Goal: Task Accomplishment & Management: Manage account settings

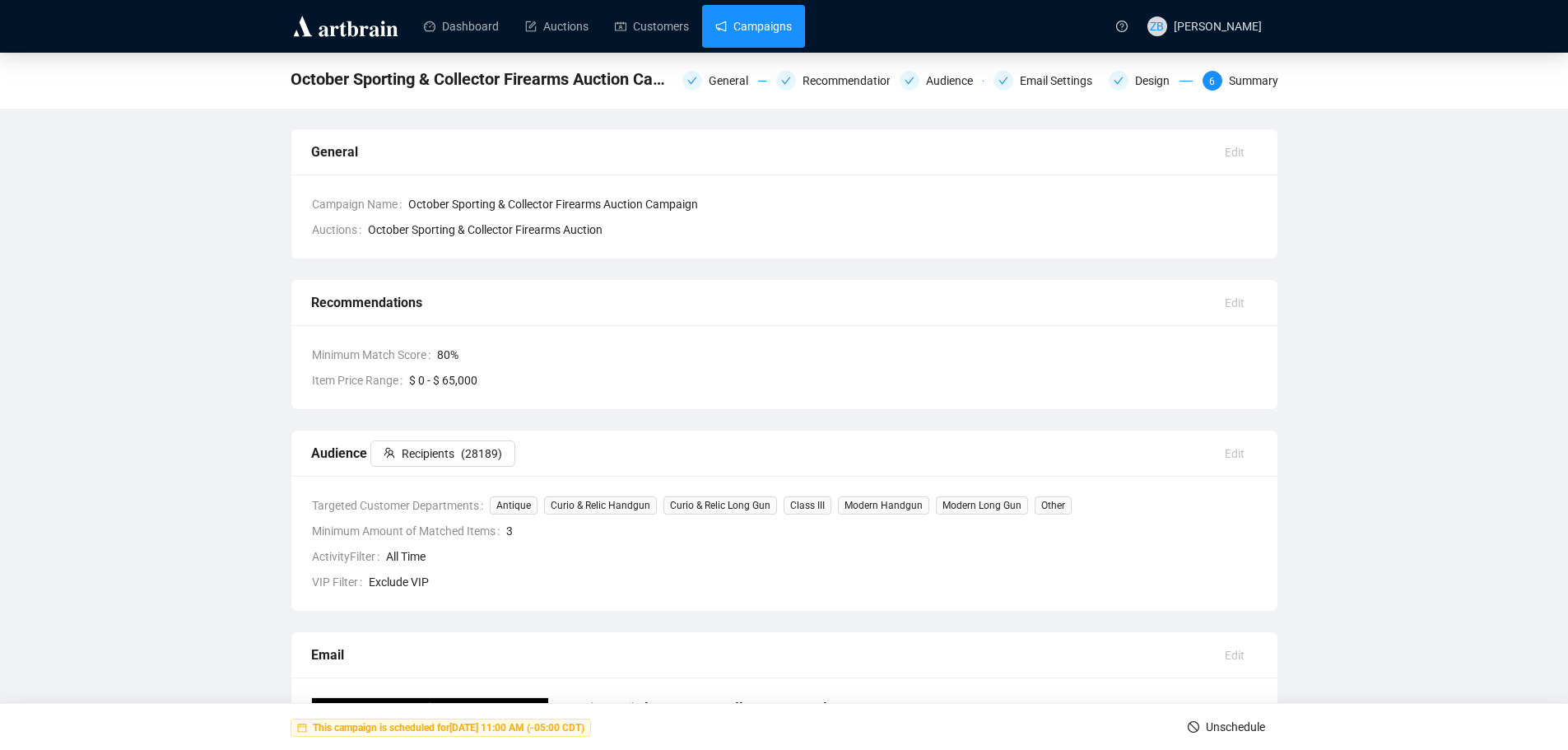
click at [755, 30] on link "Campaigns" at bounding box center [753, 26] width 77 height 43
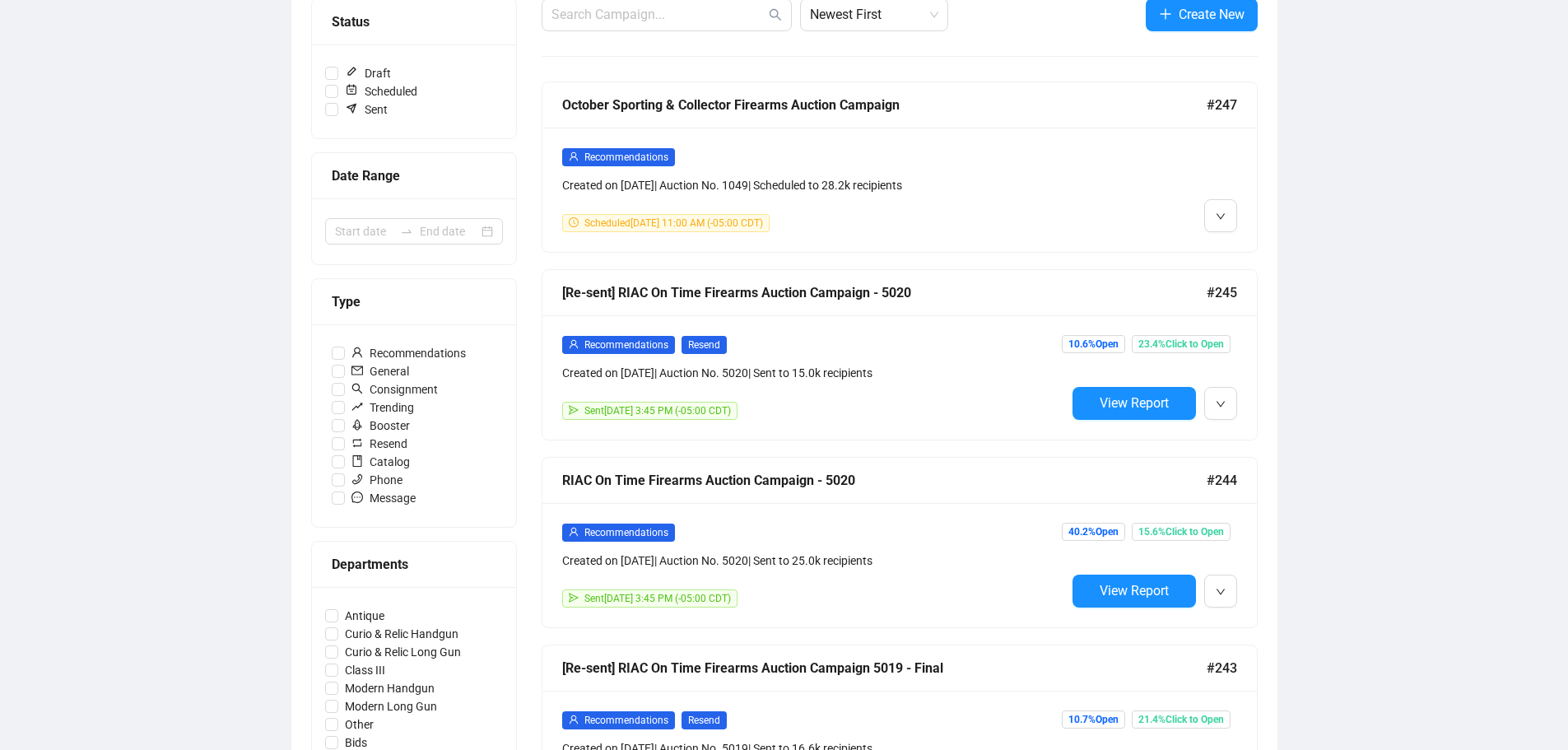
scroll to position [247, 0]
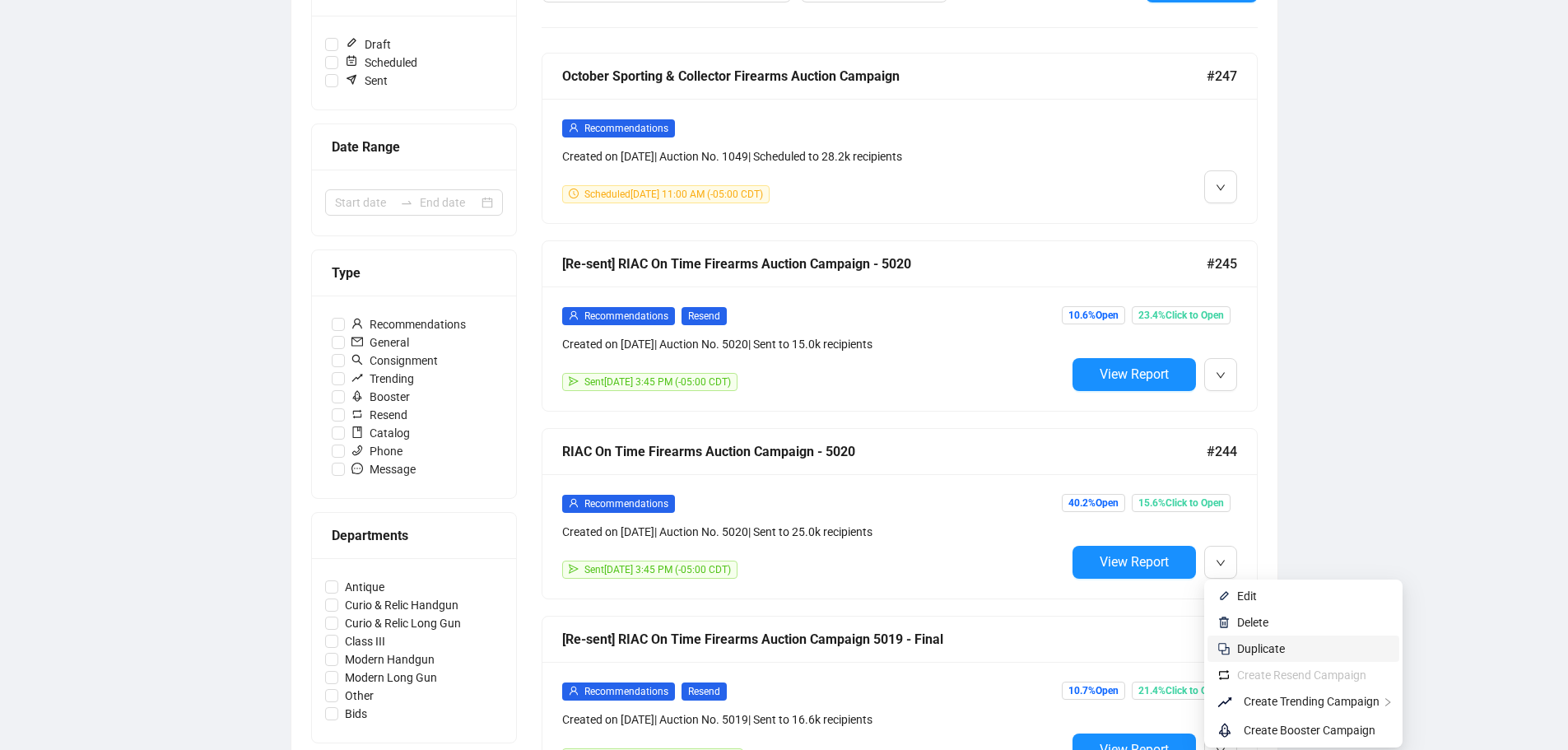
click at [1262, 650] on span "Duplicate" at bounding box center [1260, 648] width 48 height 14
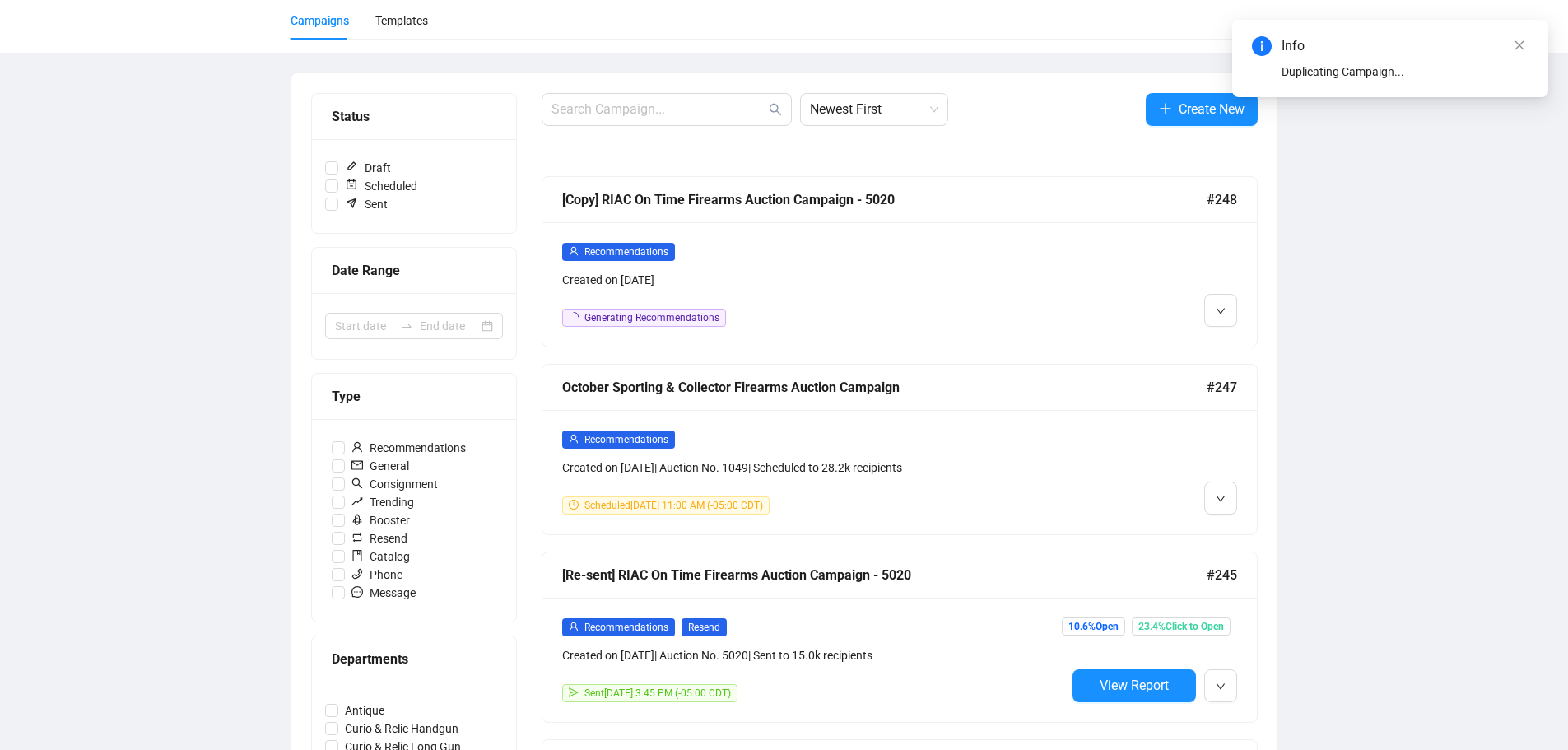
scroll to position [0, 0]
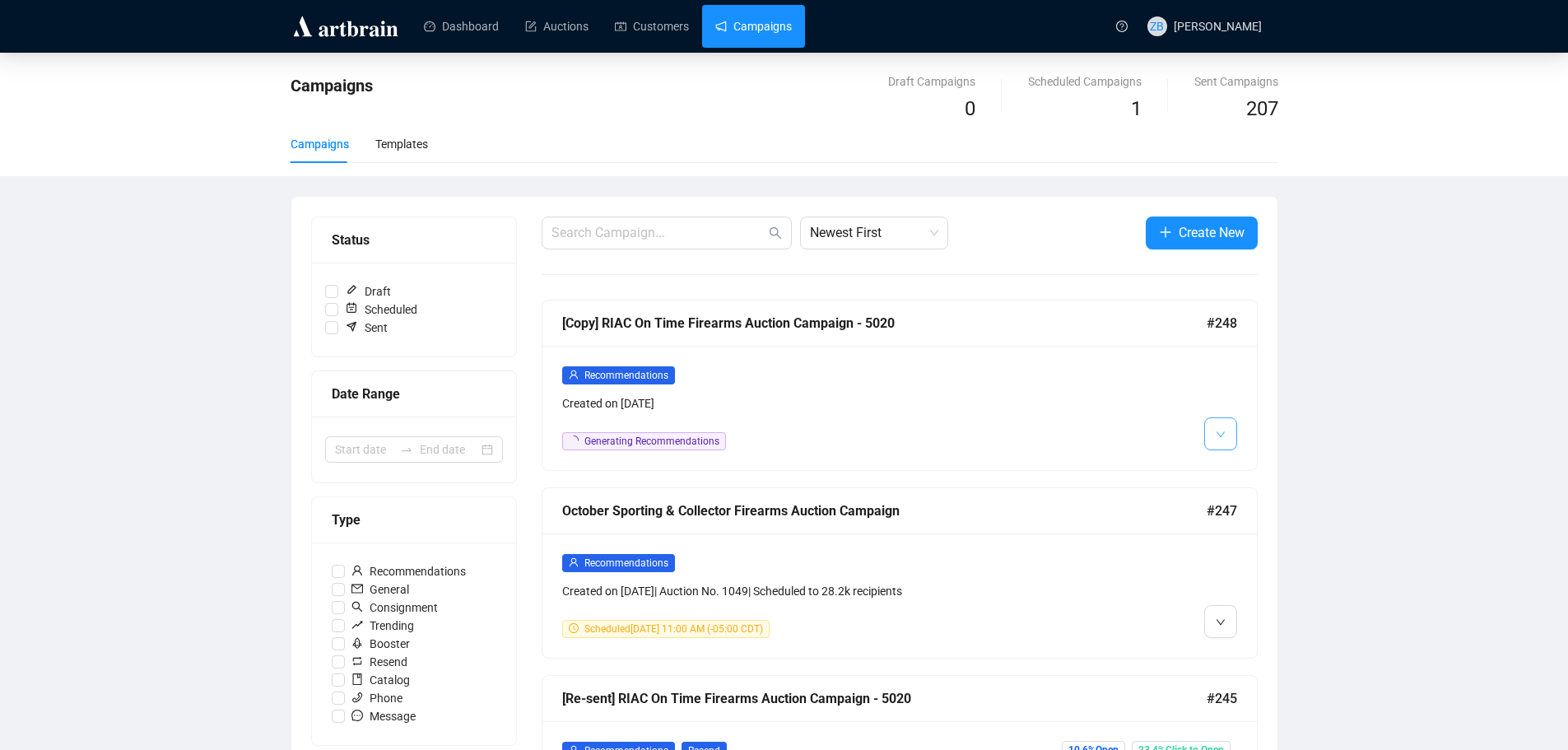
click at [1228, 436] on button "button" at bounding box center [1221, 434] width 33 height 33
click at [1245, 469] on span "Edit" at bounding box center [1247, 469] width 20 height 14
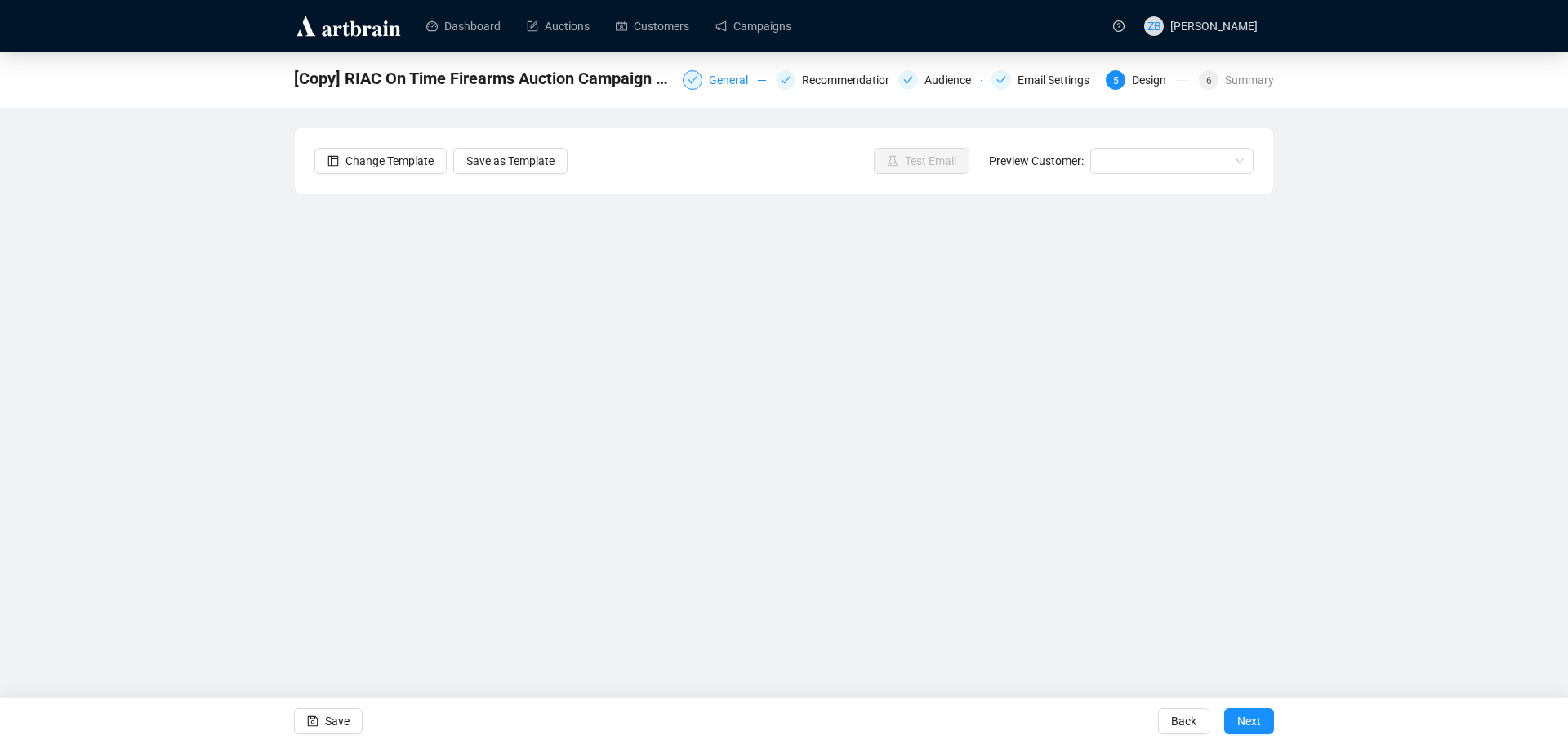
click at [733, 79] on div "General" at bounding box center [733, 80] width 49 height 20
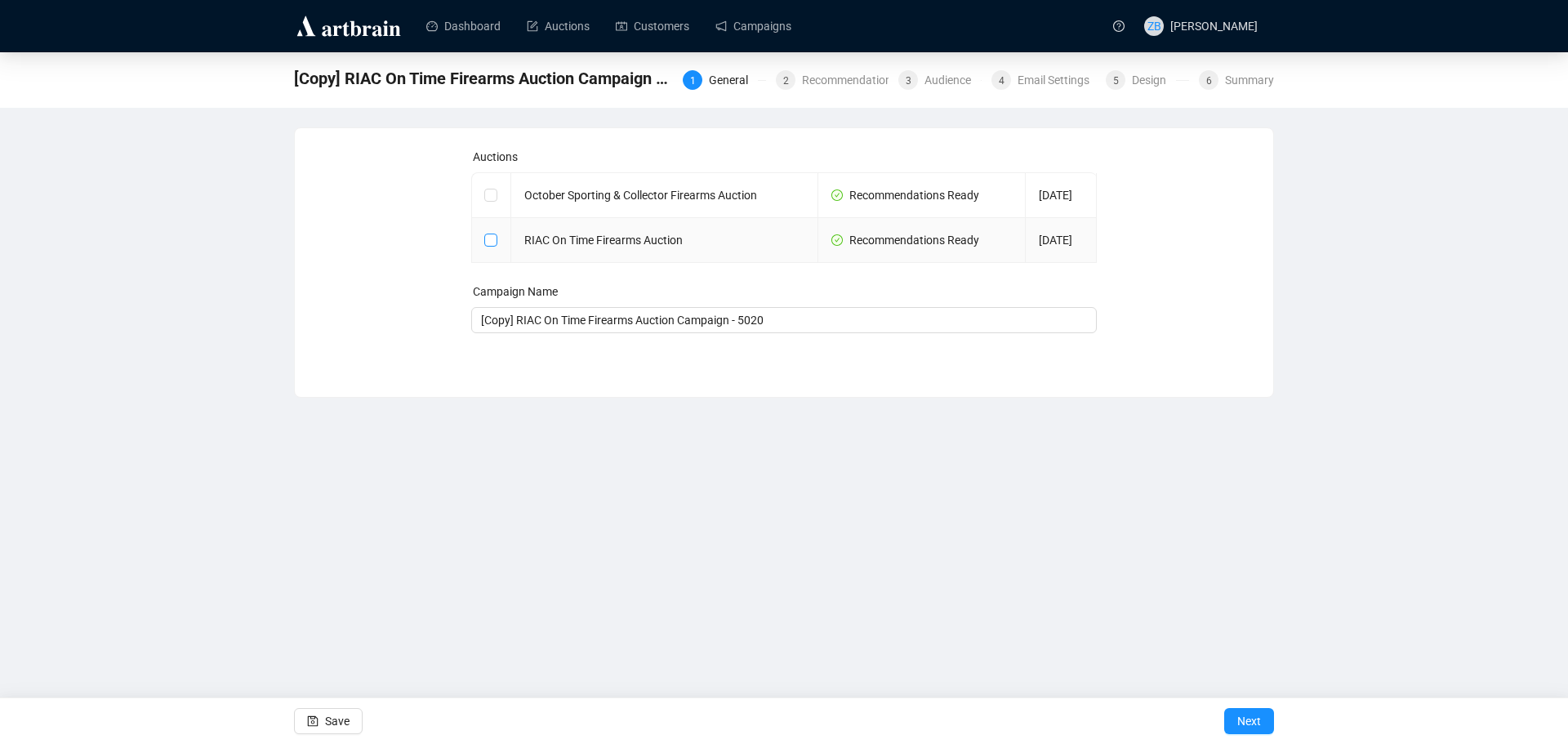
click at [490, 241] on input "checkbox" at bounding box center [489, 239] width 12 height 12
checkbox input "true"
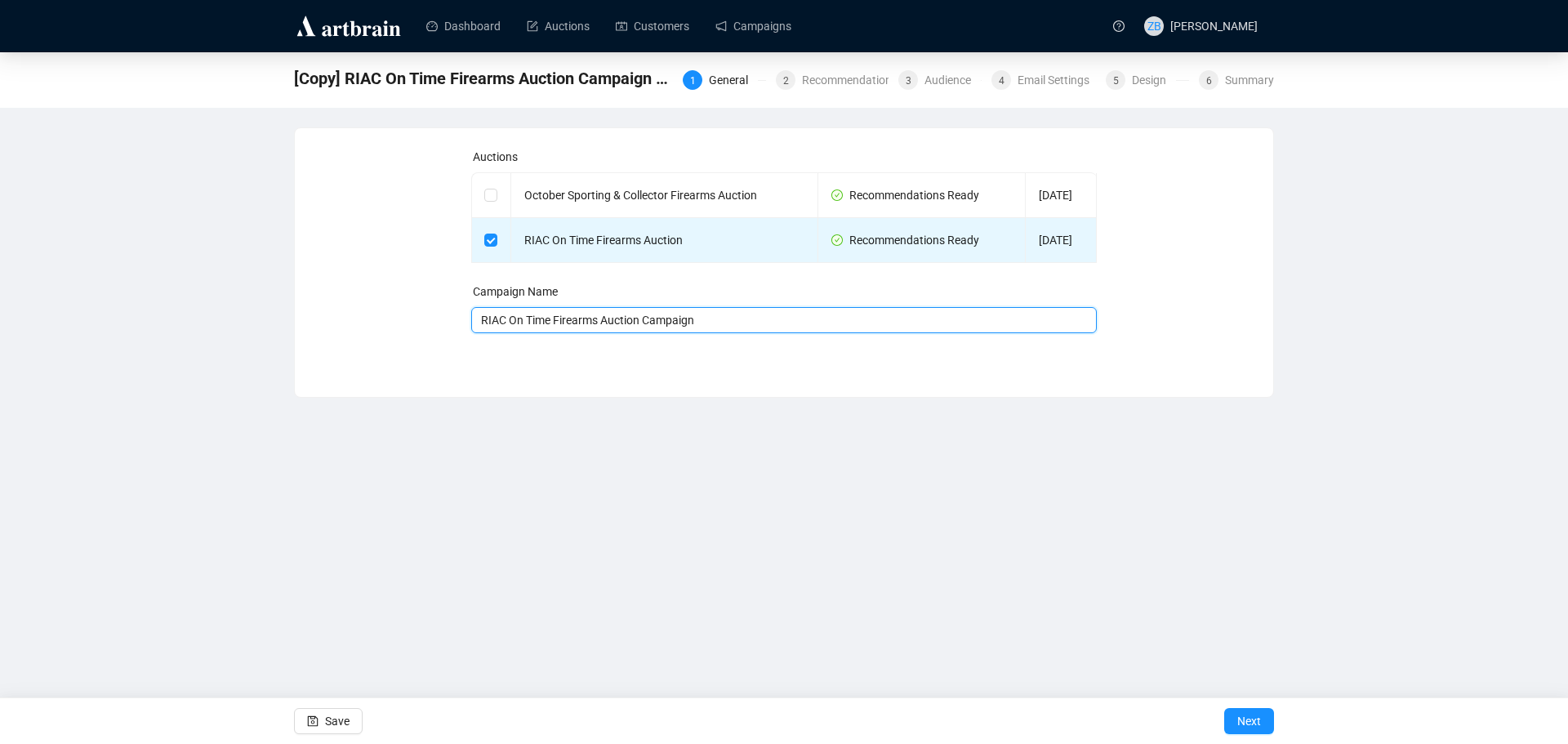
click at [762, 322] on input "RIAC On Time Firearms Auction Campaign" at bounding box center [784, 320] width 626 height 26
type input "RIAC On Time Firearms Auction Campaign - 5020 Final"
click at [847, 79] on div "Recommendations" at bounding box center [855, 80] width 105 height 20
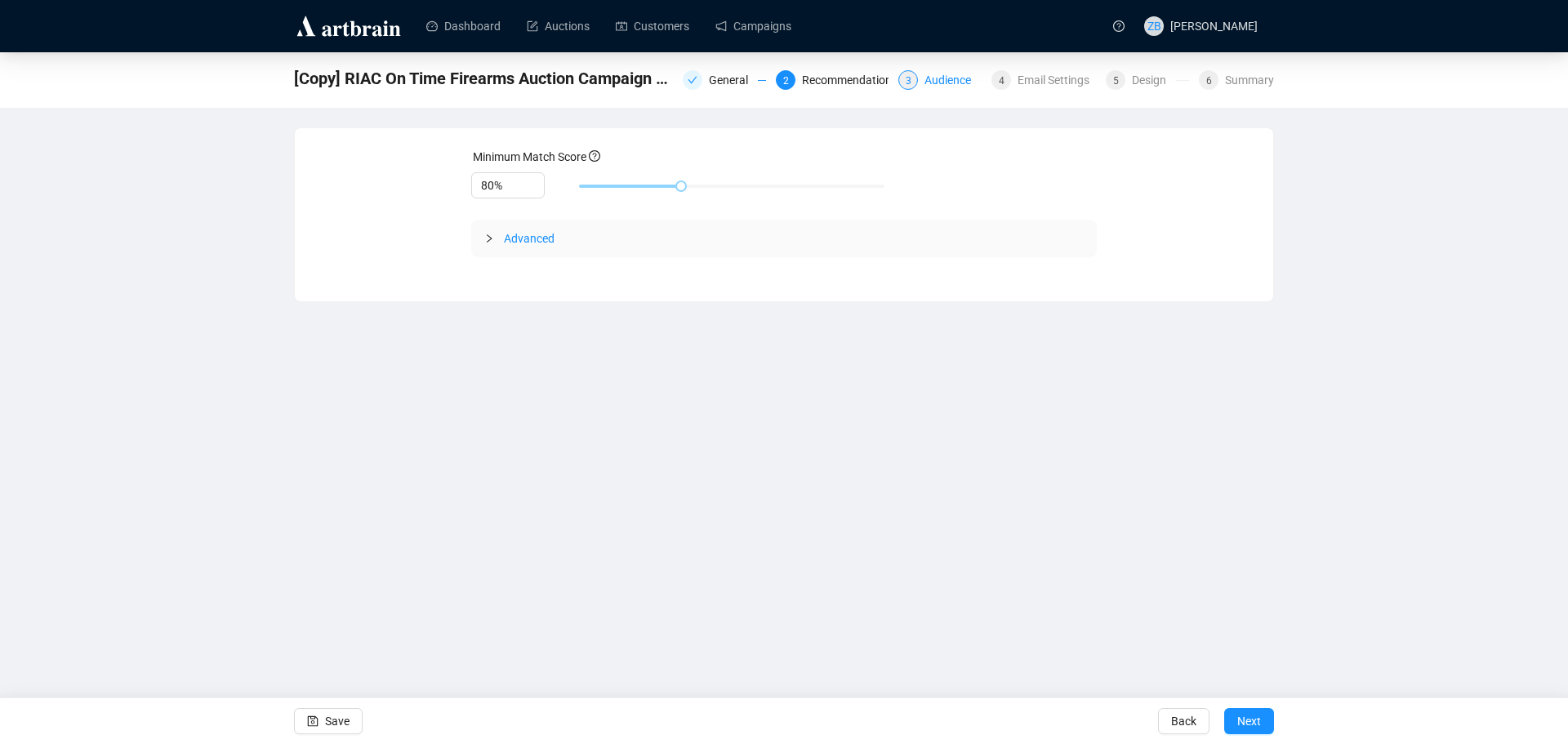
click at [945, 82] on div "Audience" at bounding box center [952, 80] width 56 height 20
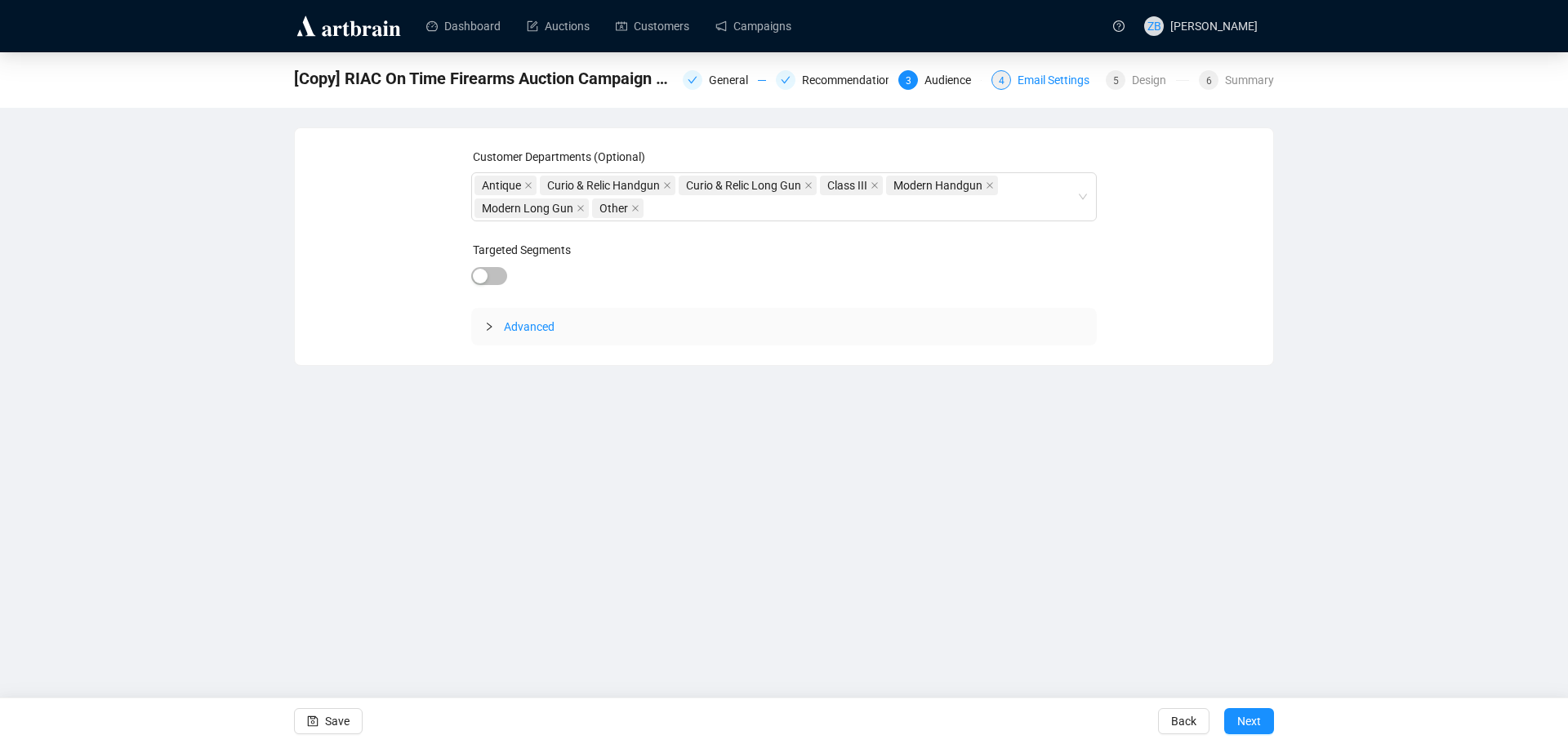
click at [1044, 85] on div "Email Settings" at bounding box center [1057, 80] width 81 height 20
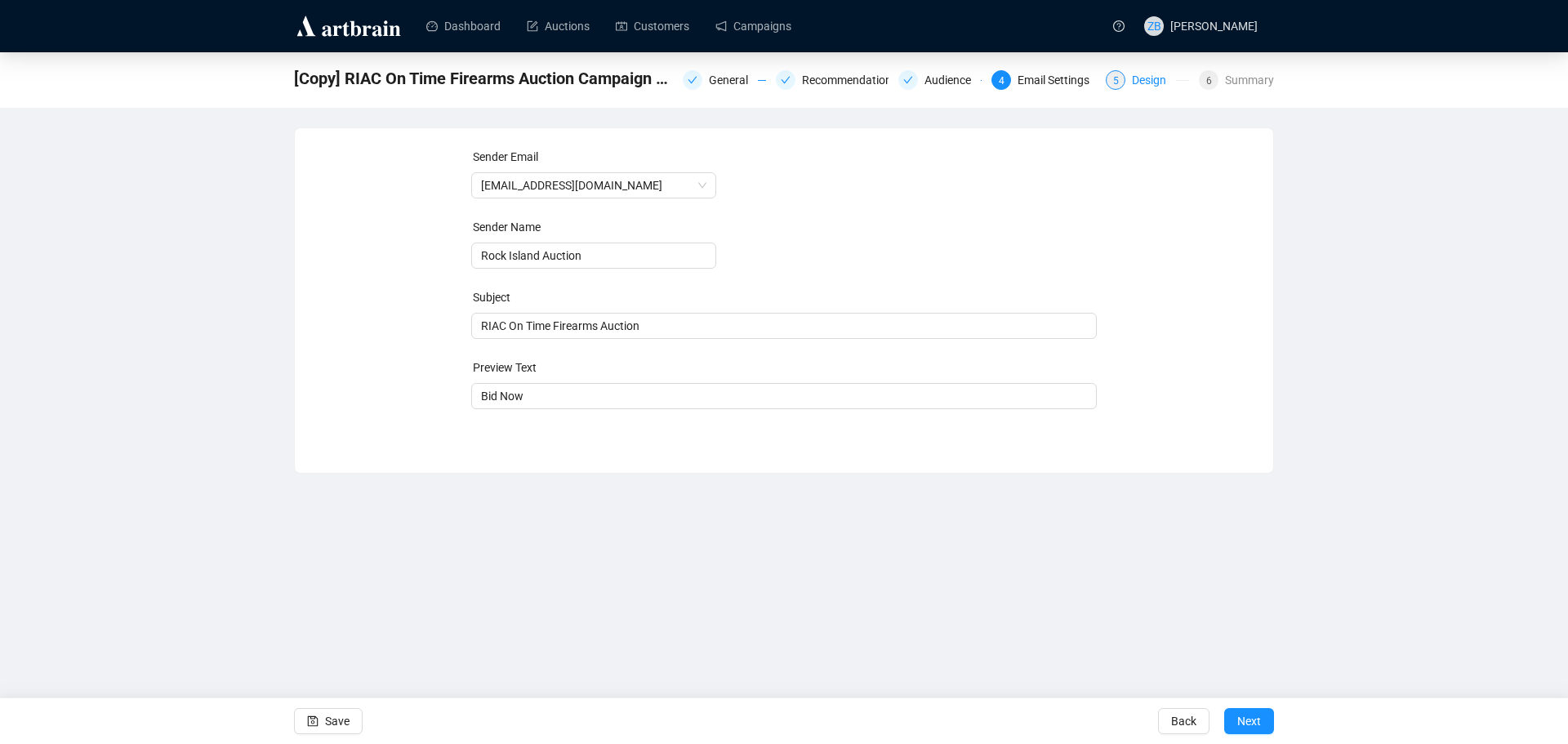
click at [1136, 85] on div "Design" at bounding box center [1153, 80] width 44 height 20
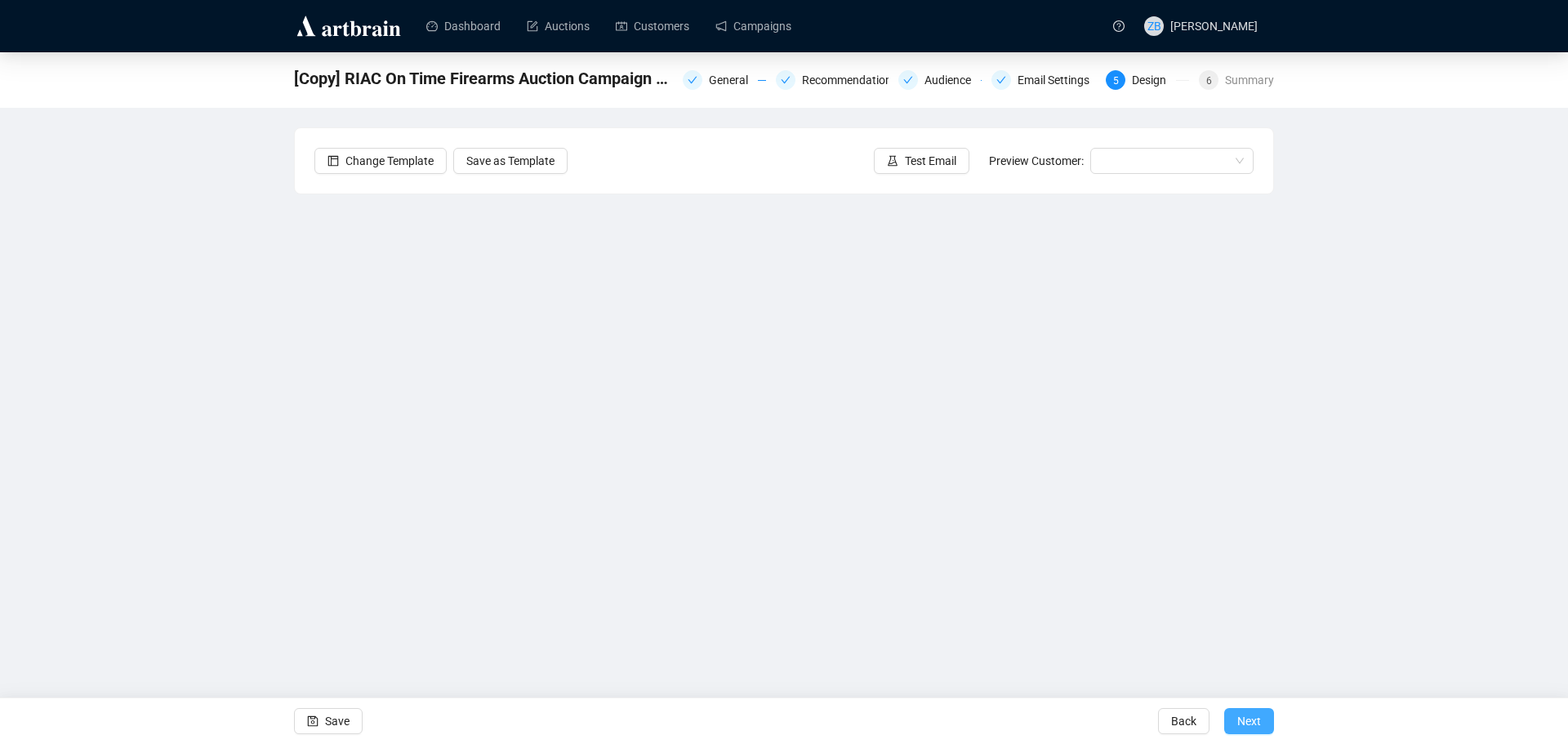
click at [1269, 723] on button "Next" at bounding box center [1249, 721] width 50 height 26
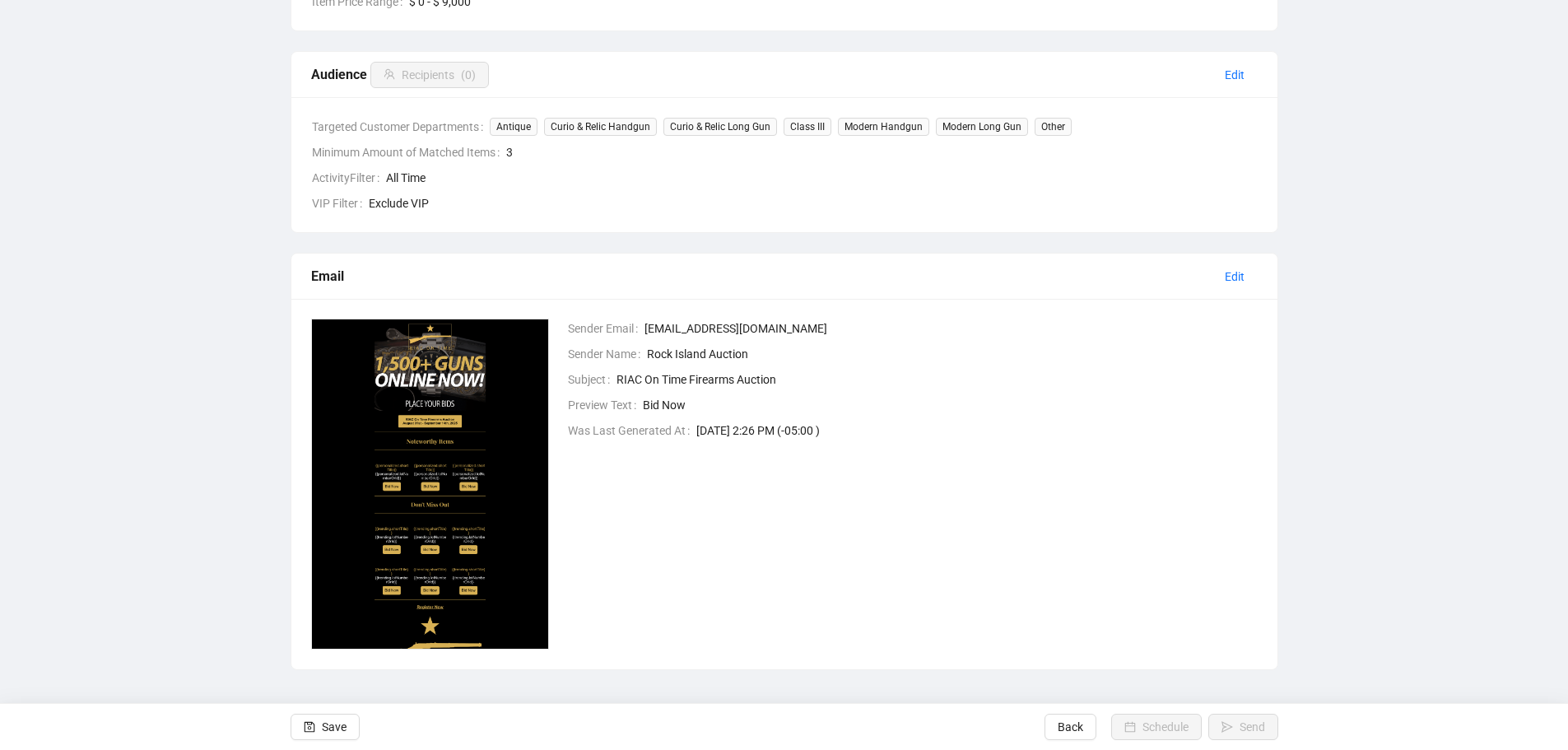
scroll to position [381, 0]
click at [336, 727] on span "Save" at bounding box center [334, 727] width 24 height 46
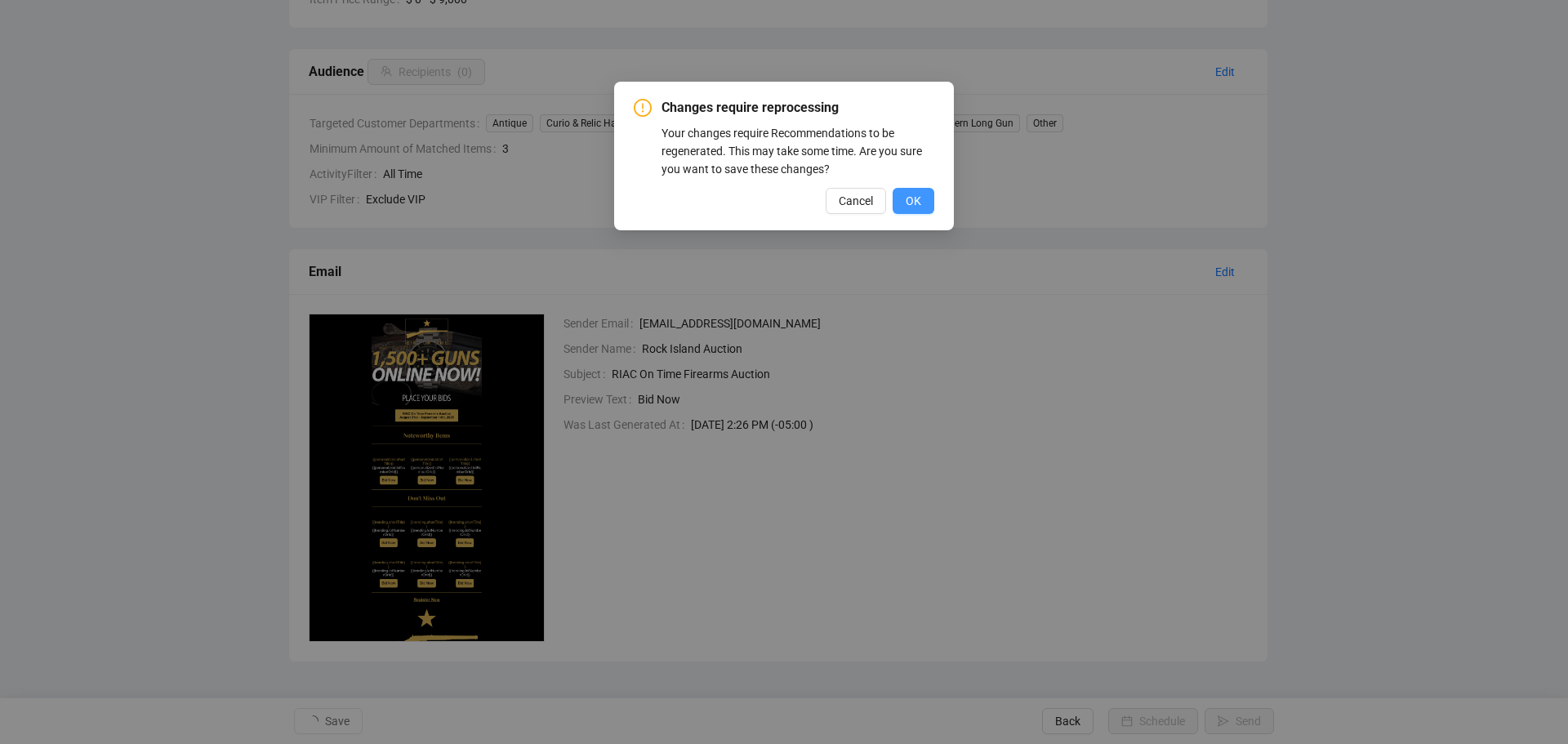
click at [922, 191] on button "OK" at bounding box center [913, 200] width 42 height 26
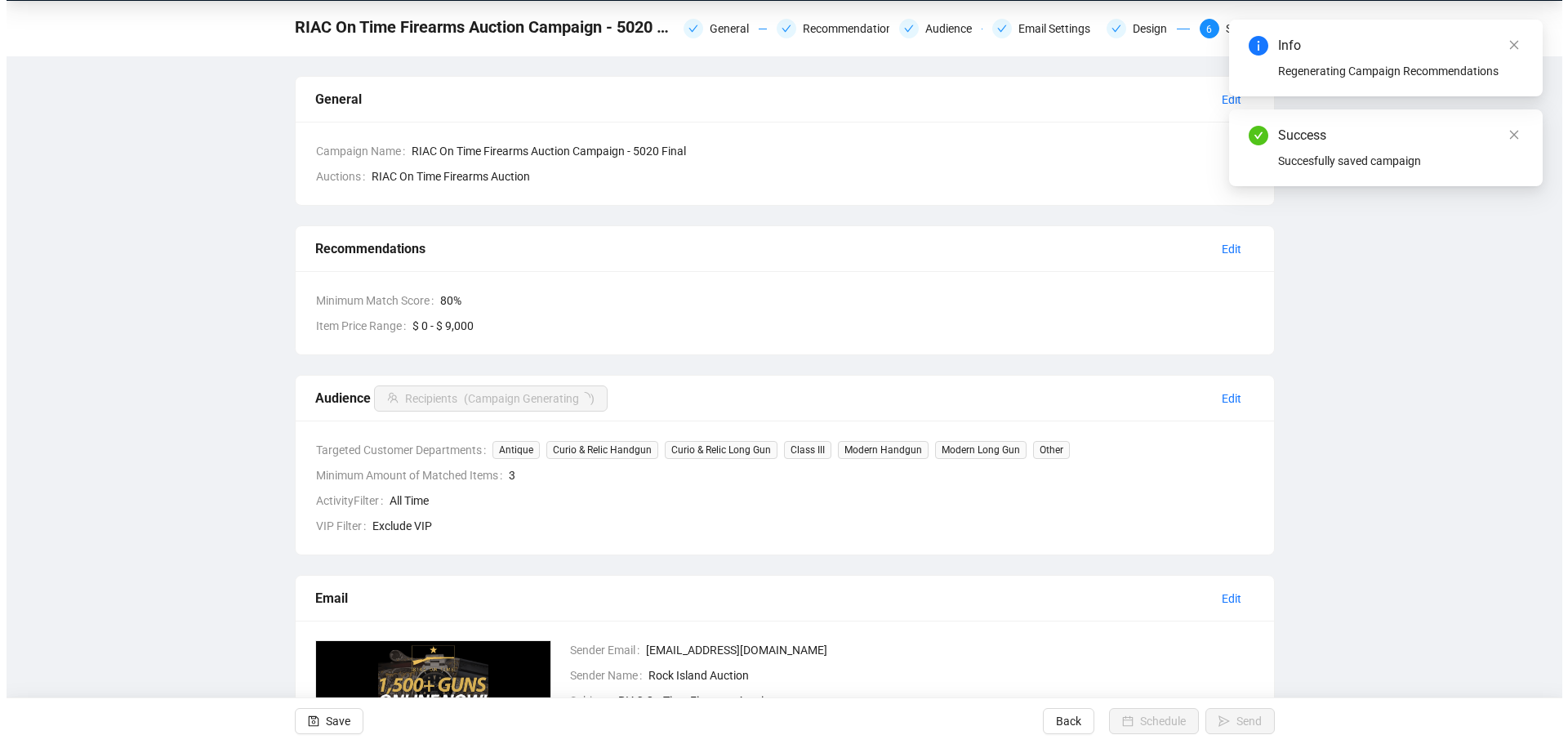
scroll to position [0, 0]
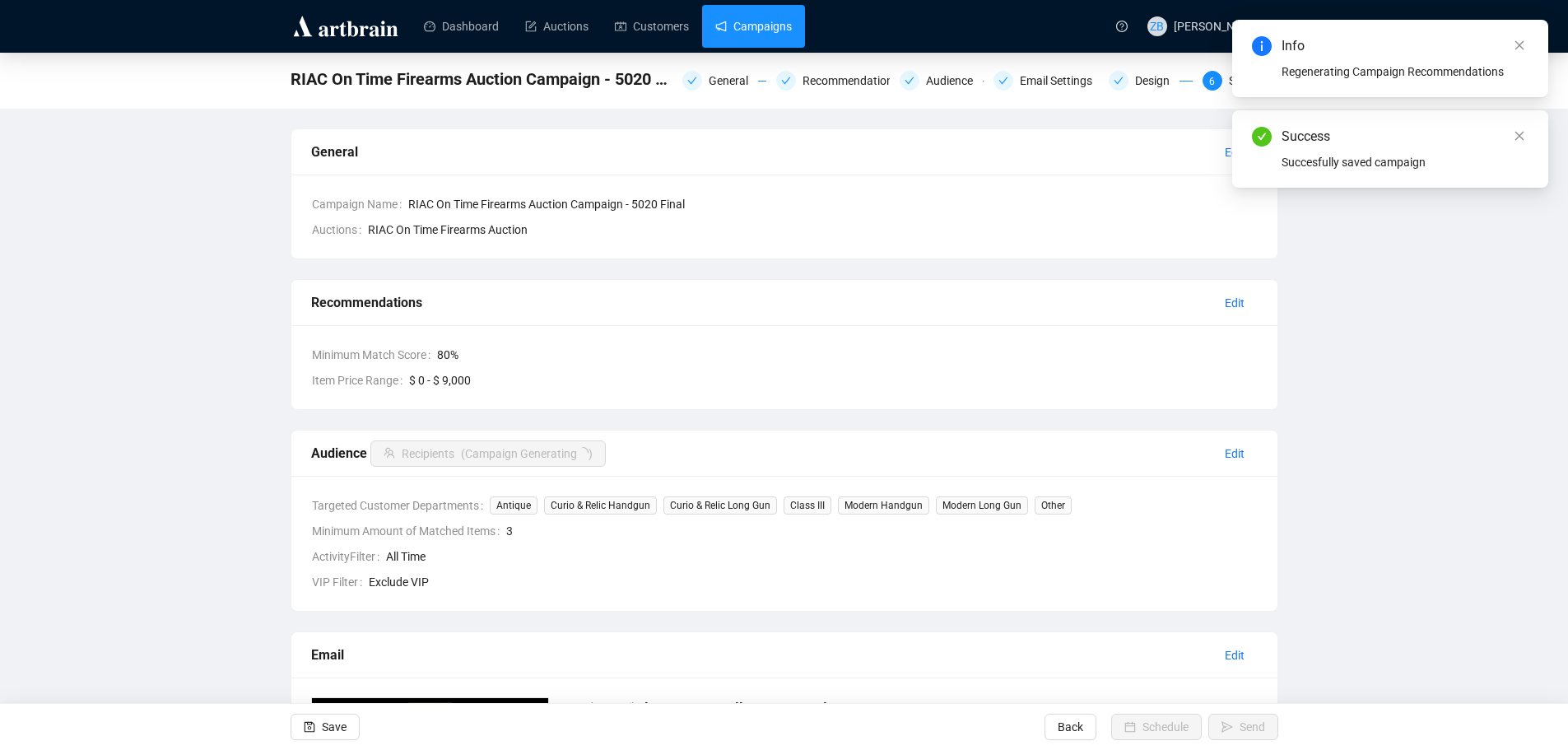
click at [774, 23] on link "Campaigns" at bounding box center [753, 26] width 77 height 43
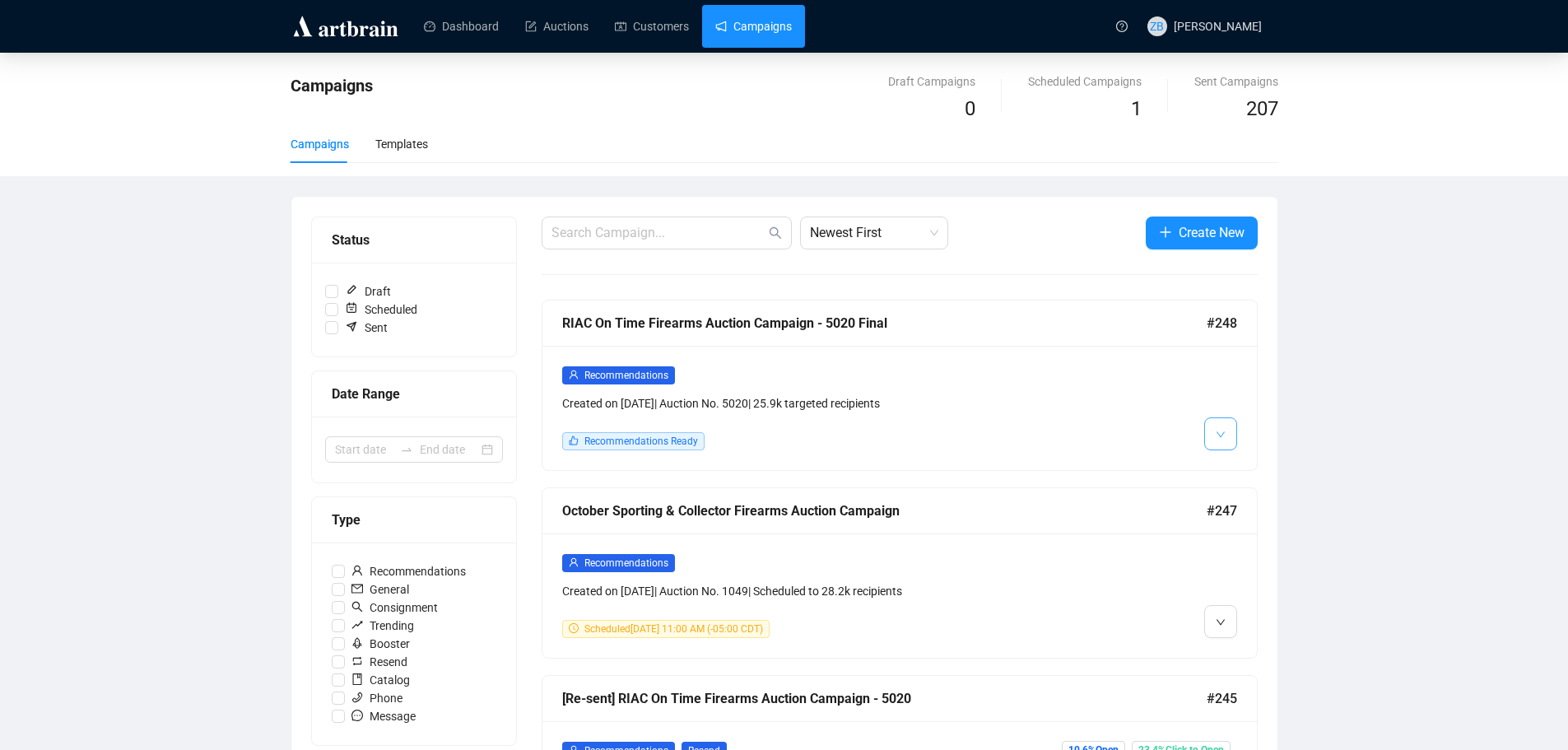
click at [1227, 429] on button "button" at bounding box center [1221, 434] width 33 height 33
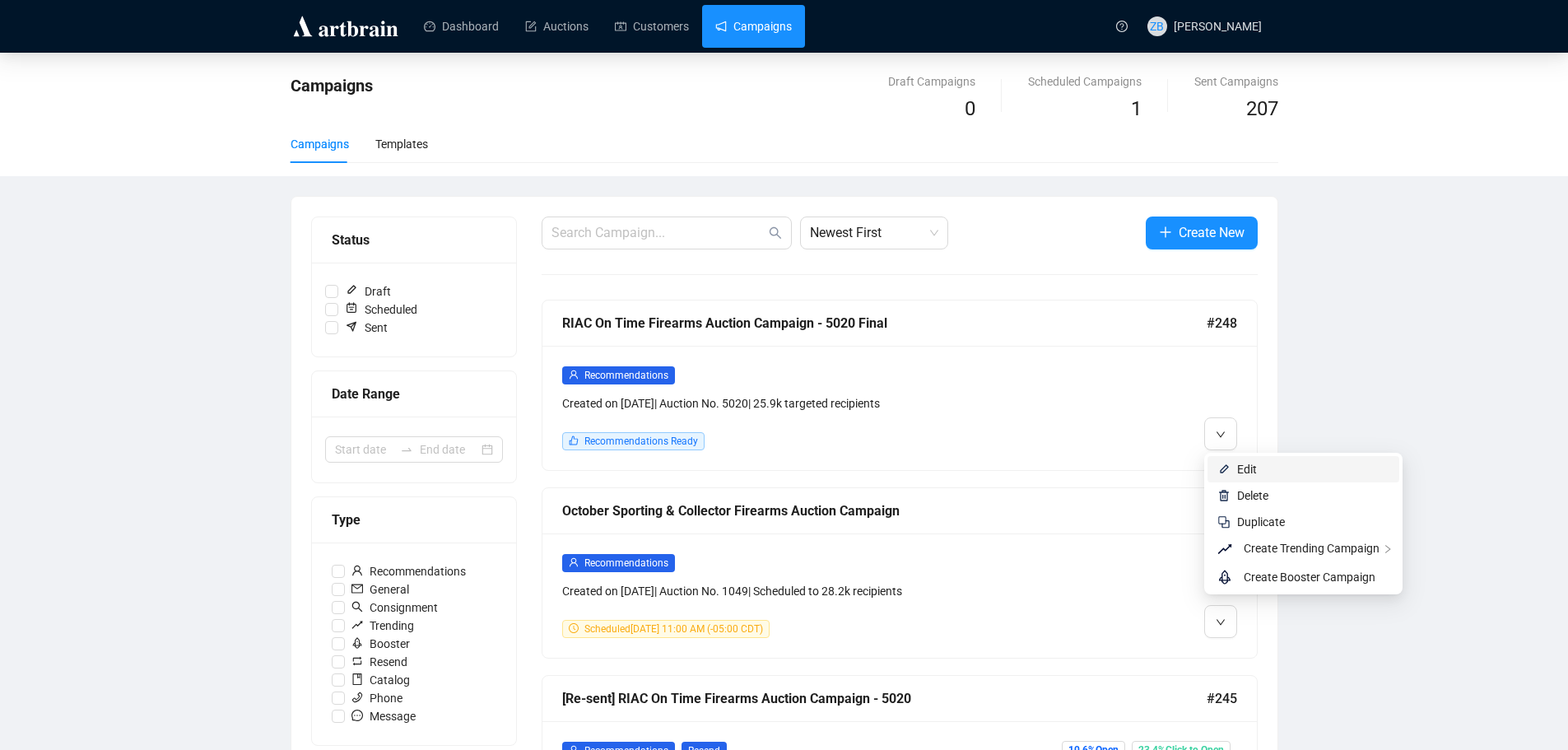
click at [1247, 467] on span "Edit" at bounding box center [1247, 469] width 20 height 14
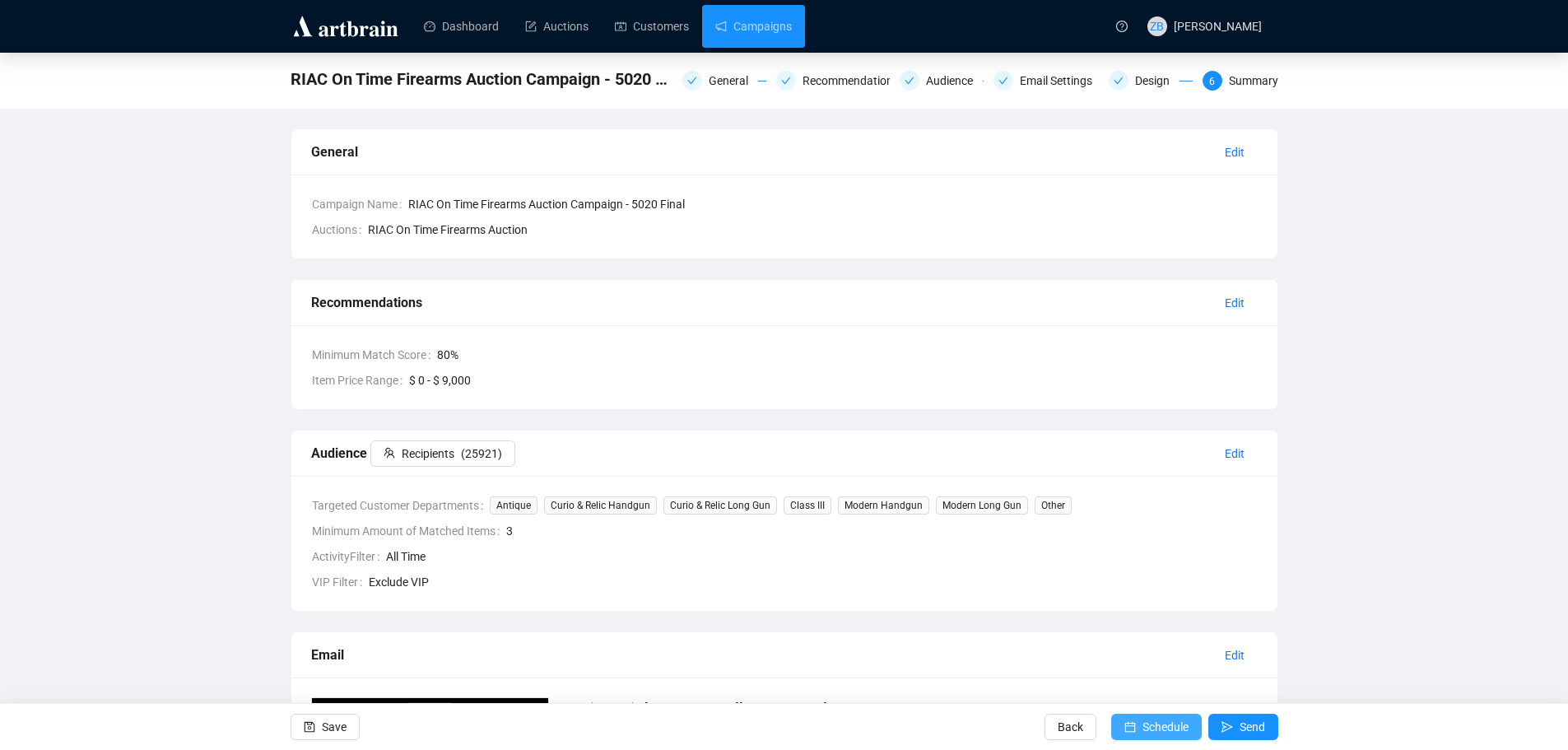
click at [1166, 733] on span "Schedule" at bounding box center [1165, 727] width 46 height 46
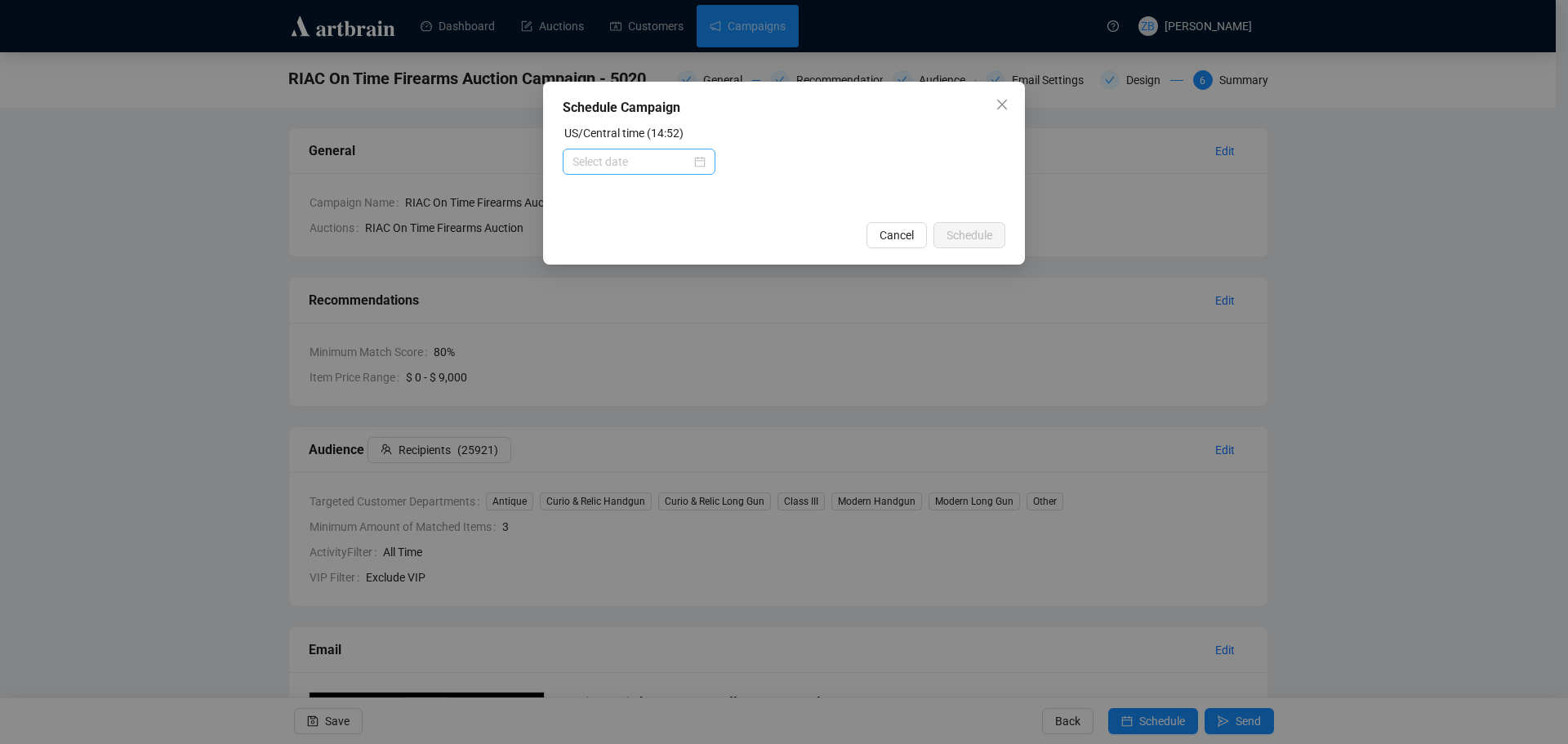
click at [694, 163] on div at bounding box center [638, 162] width 133 height 18
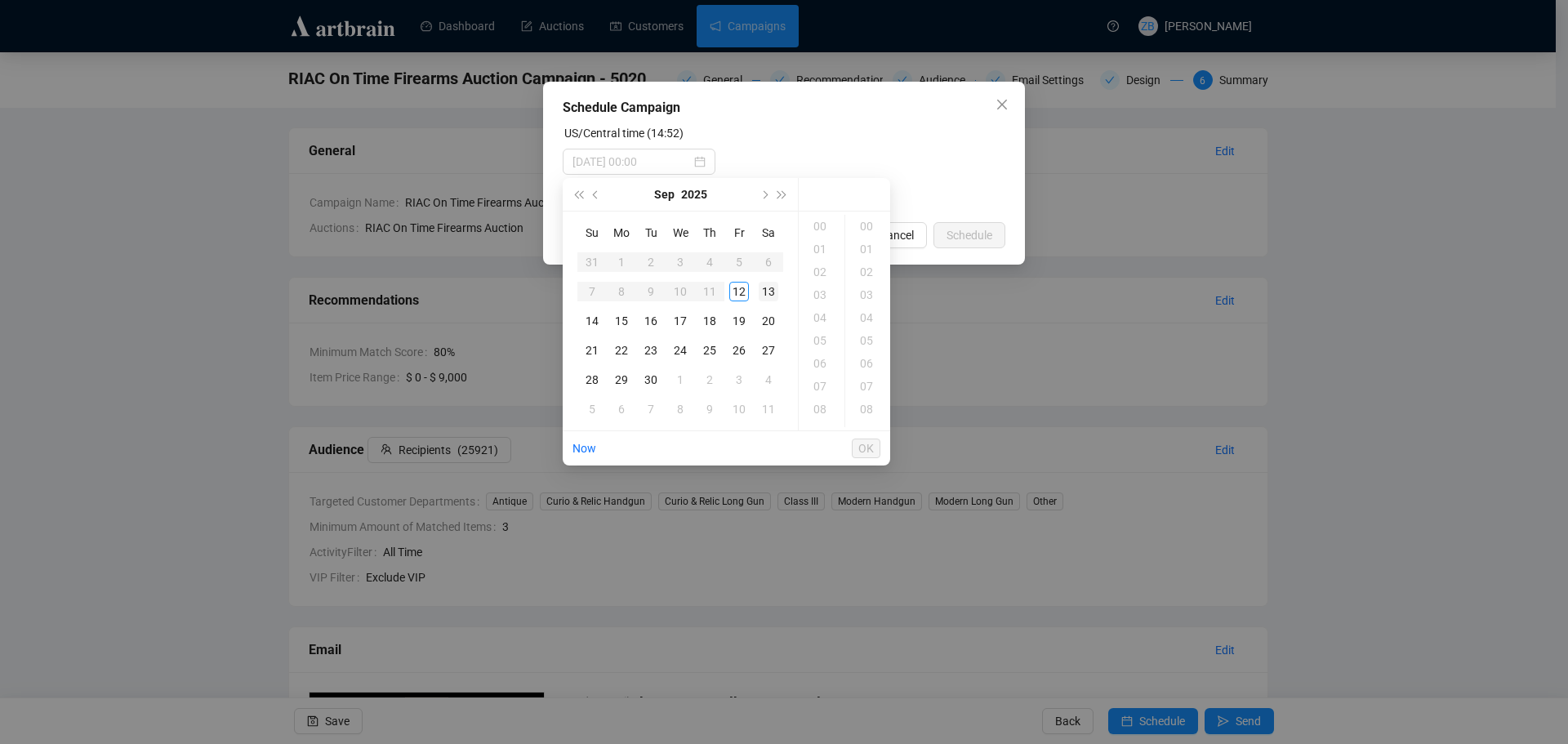
click at [766, 288] on div "13" at bounding box center [769, 292] width 20 height 20
click at [824, 362] on div "06" at bounding box center [822, 364] width 39 height 23
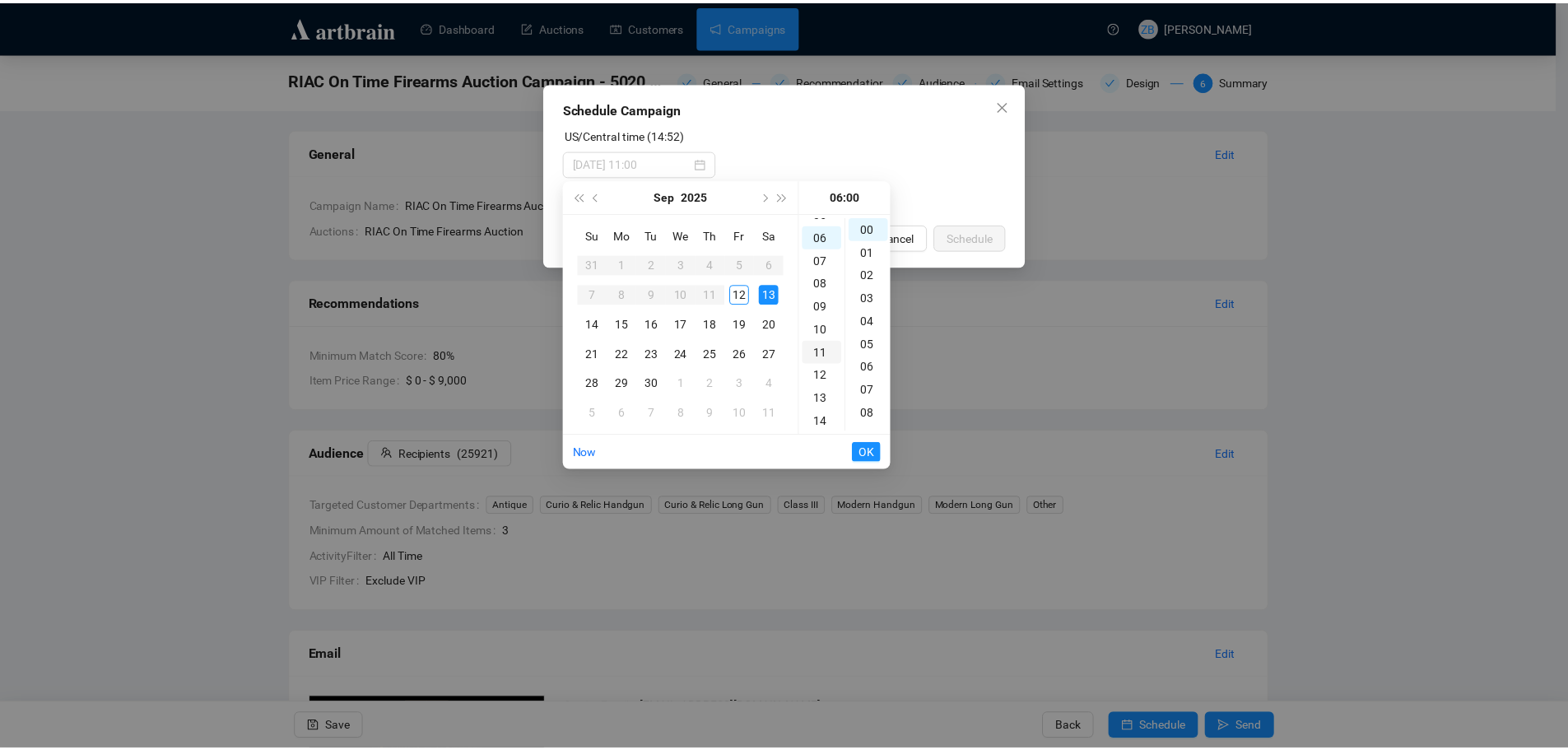
scroll to position [139, 0]
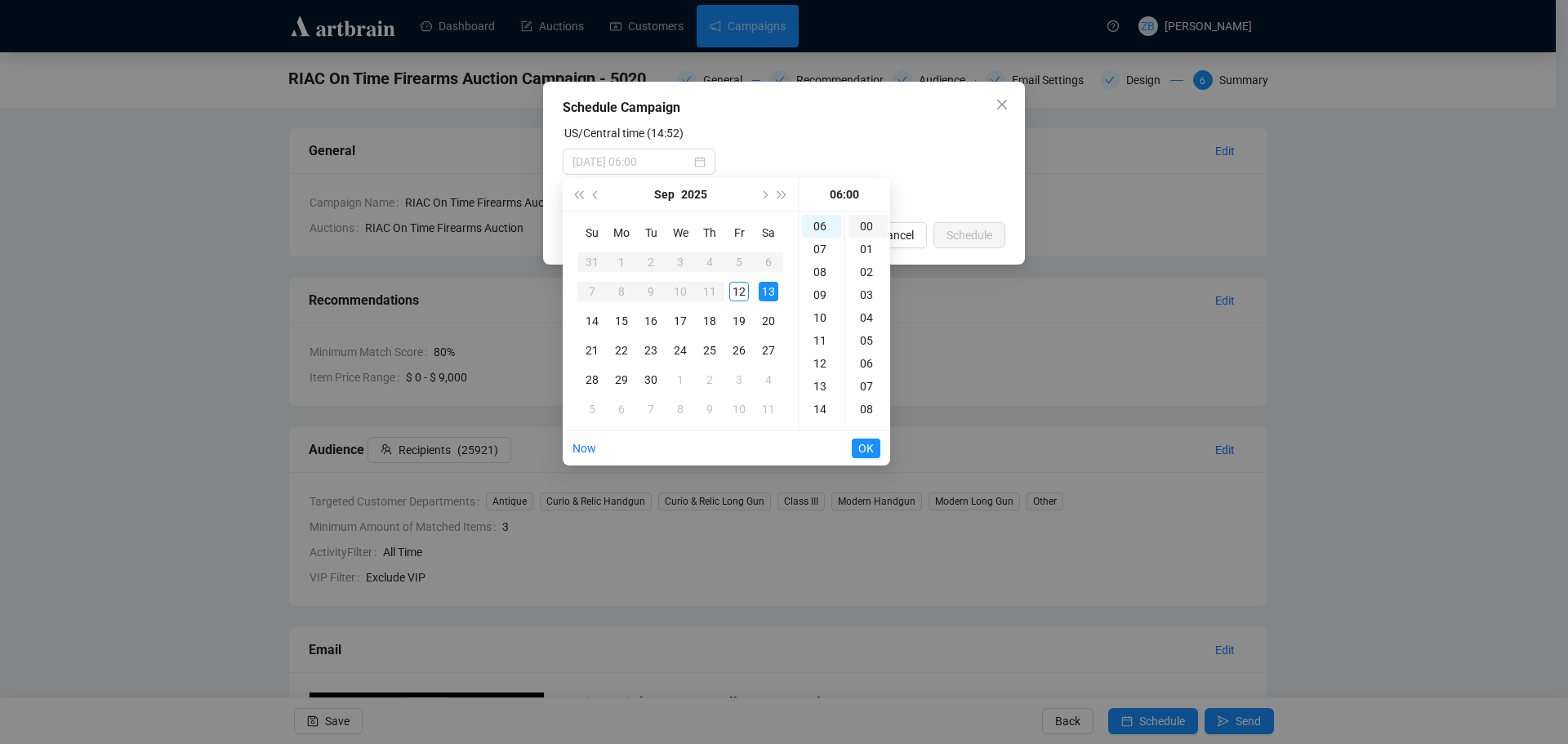
click at [874, 224] on div "00" at bounding box center [868, 227] width 39 height 23
type input "[DATE] 06:00"
click at [868, 444] on span "OK" at bounding box center [865, 448] width 15 height 31
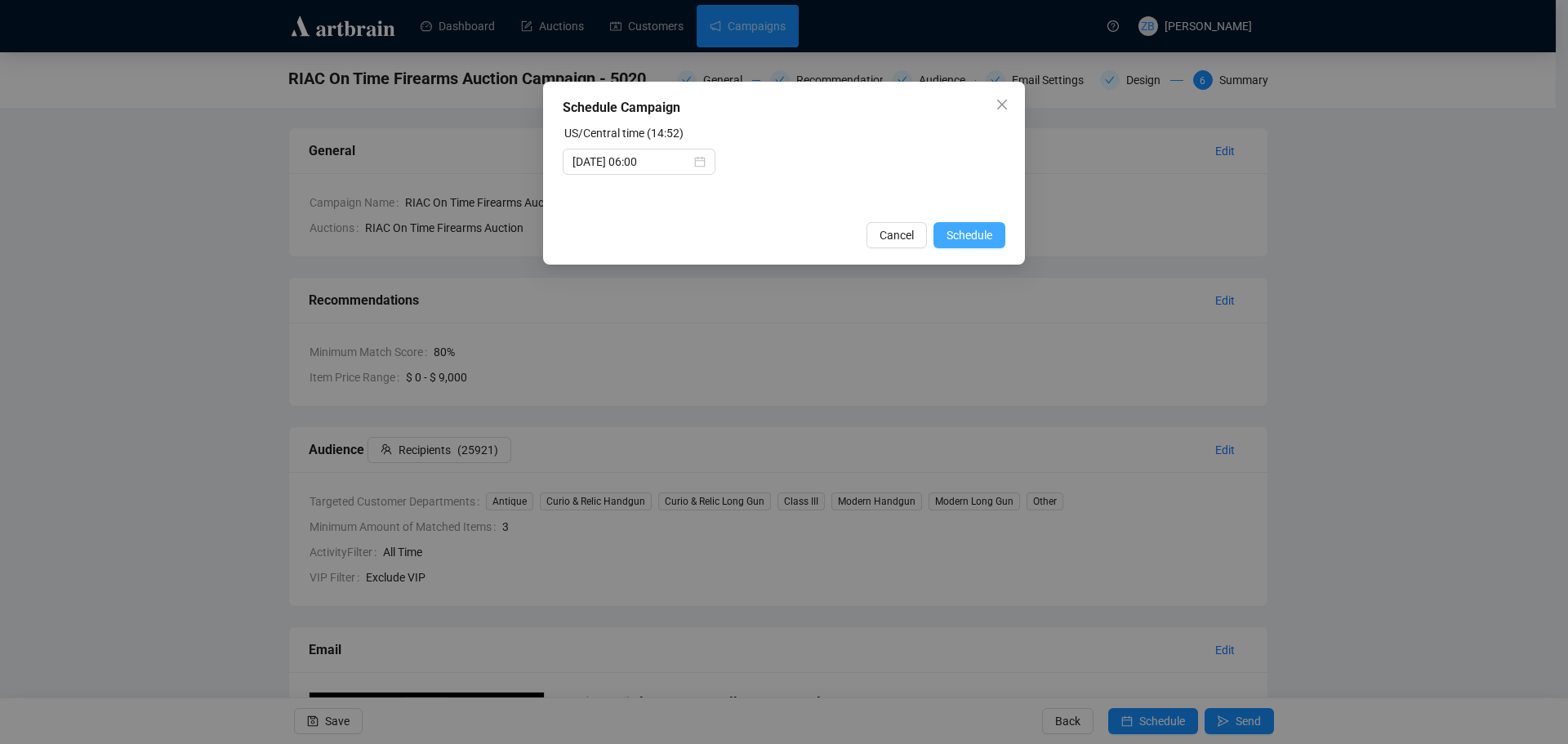
click at [970, 238] on span "Schedule" at bounding box center [969, 235] width 46 height 18
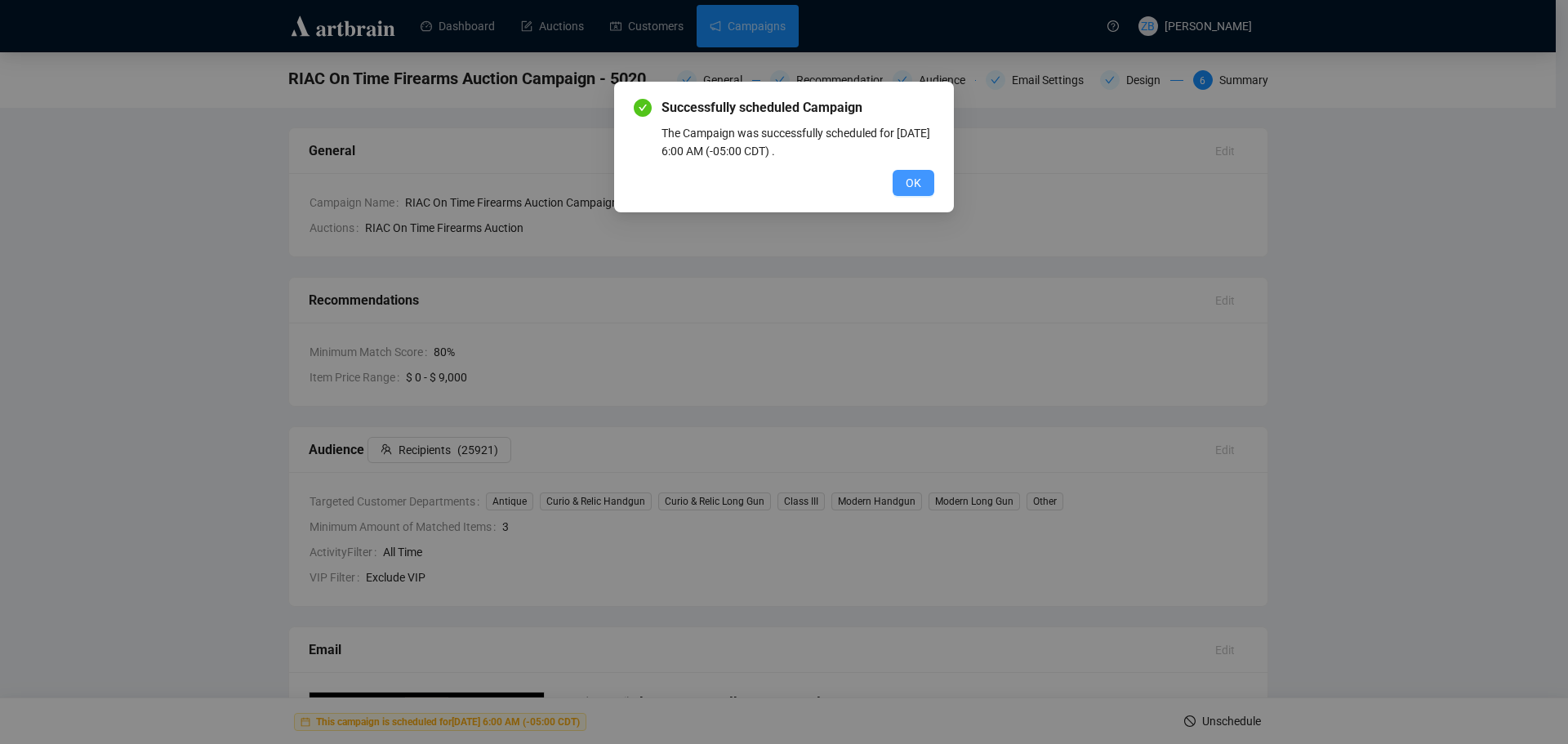
click at [926, 187] on button "OK" at bounding box center [913, 182] width 42 height 26
